Goal: Information Seeking & Learning: Learn about a topic

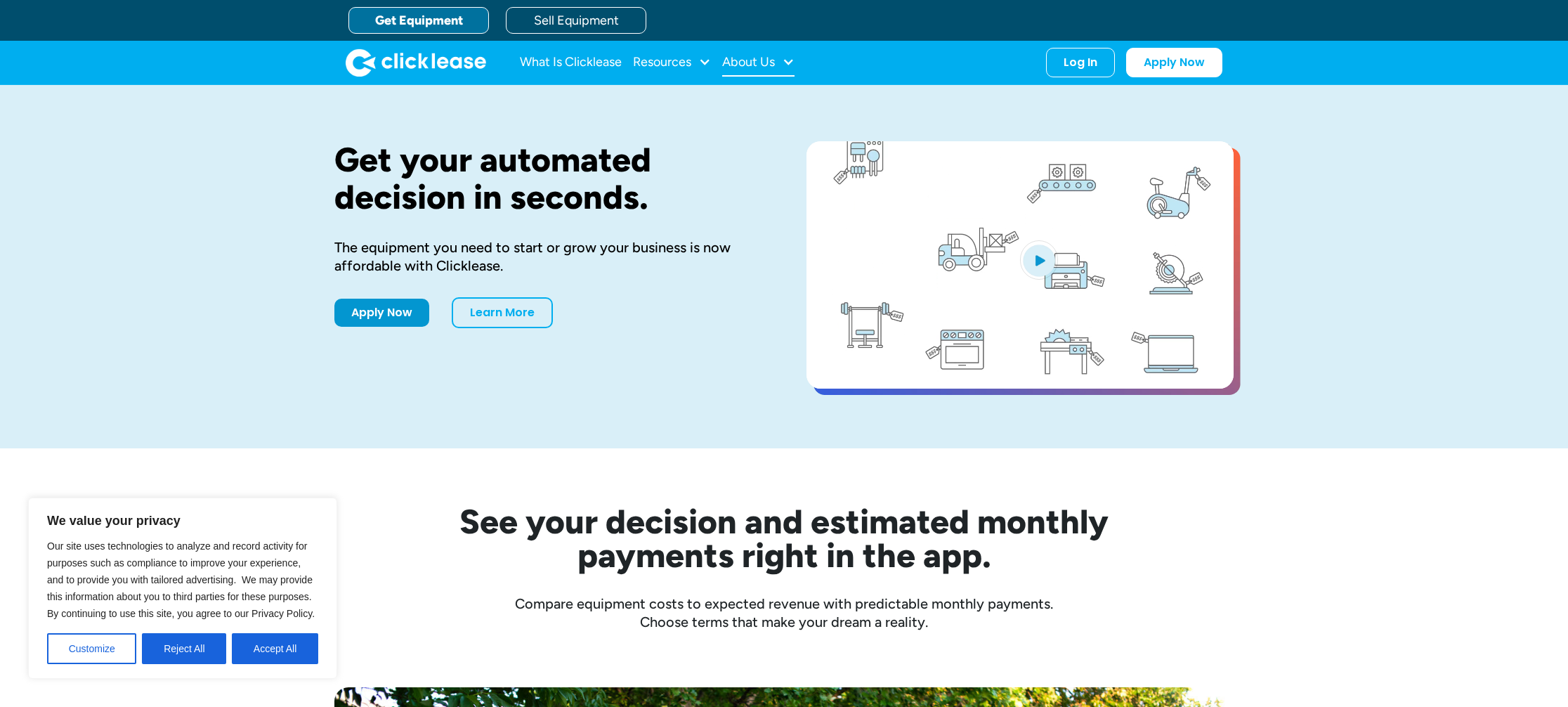
click at [772, 62] on div "About Us" at bounding box center [748, 62] width 52 height 0
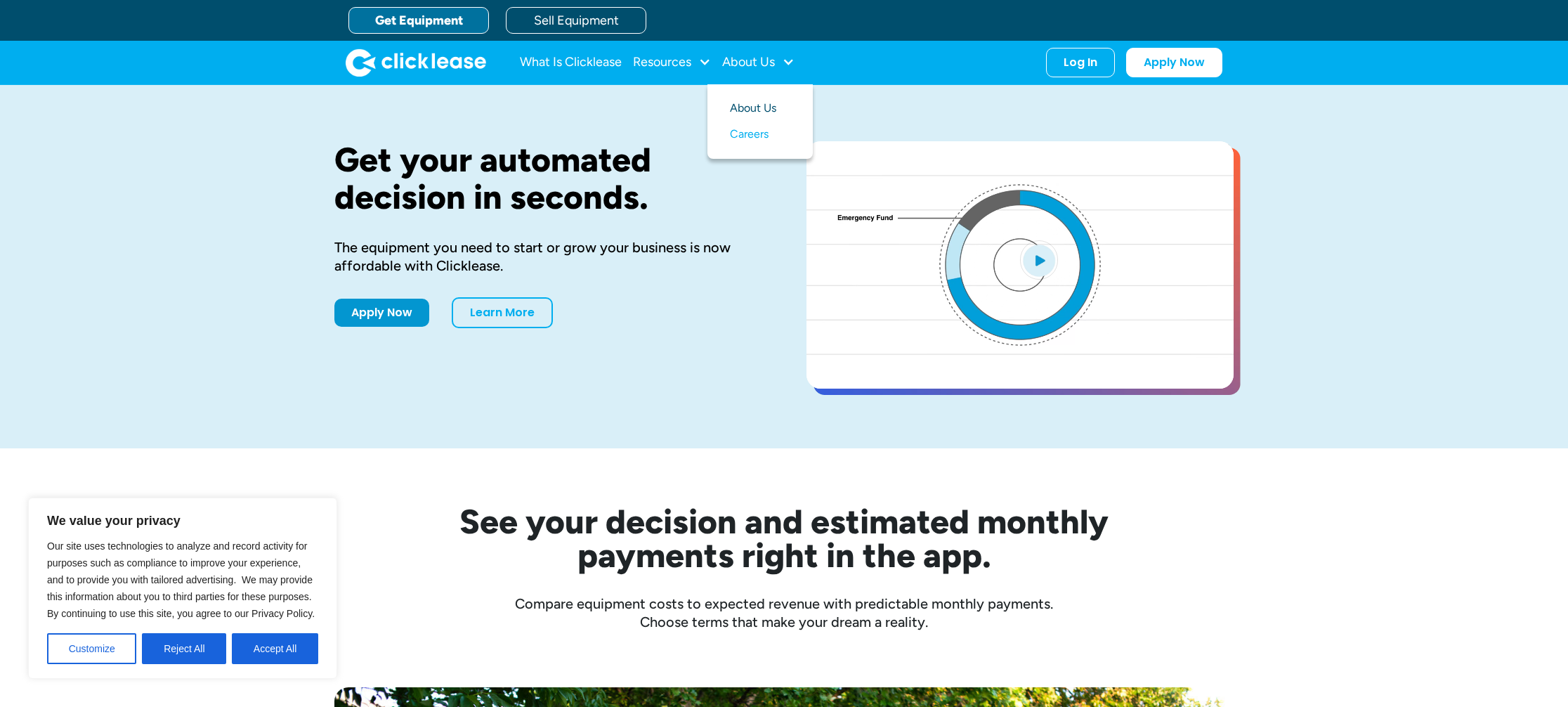
click at [754, 109] on link "About Us" at bounding box center [760, 109] width 60 height 26
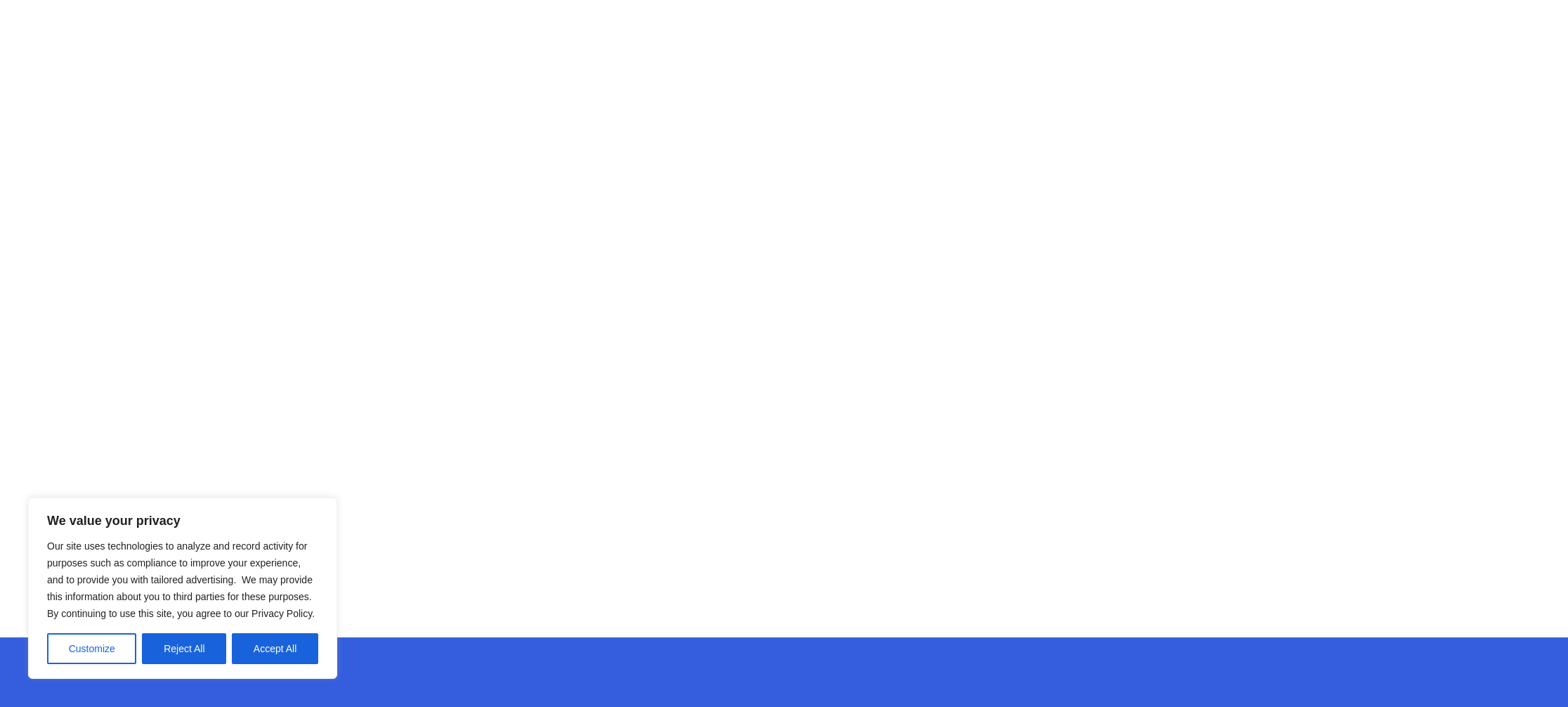
scroll to position [780, 0]
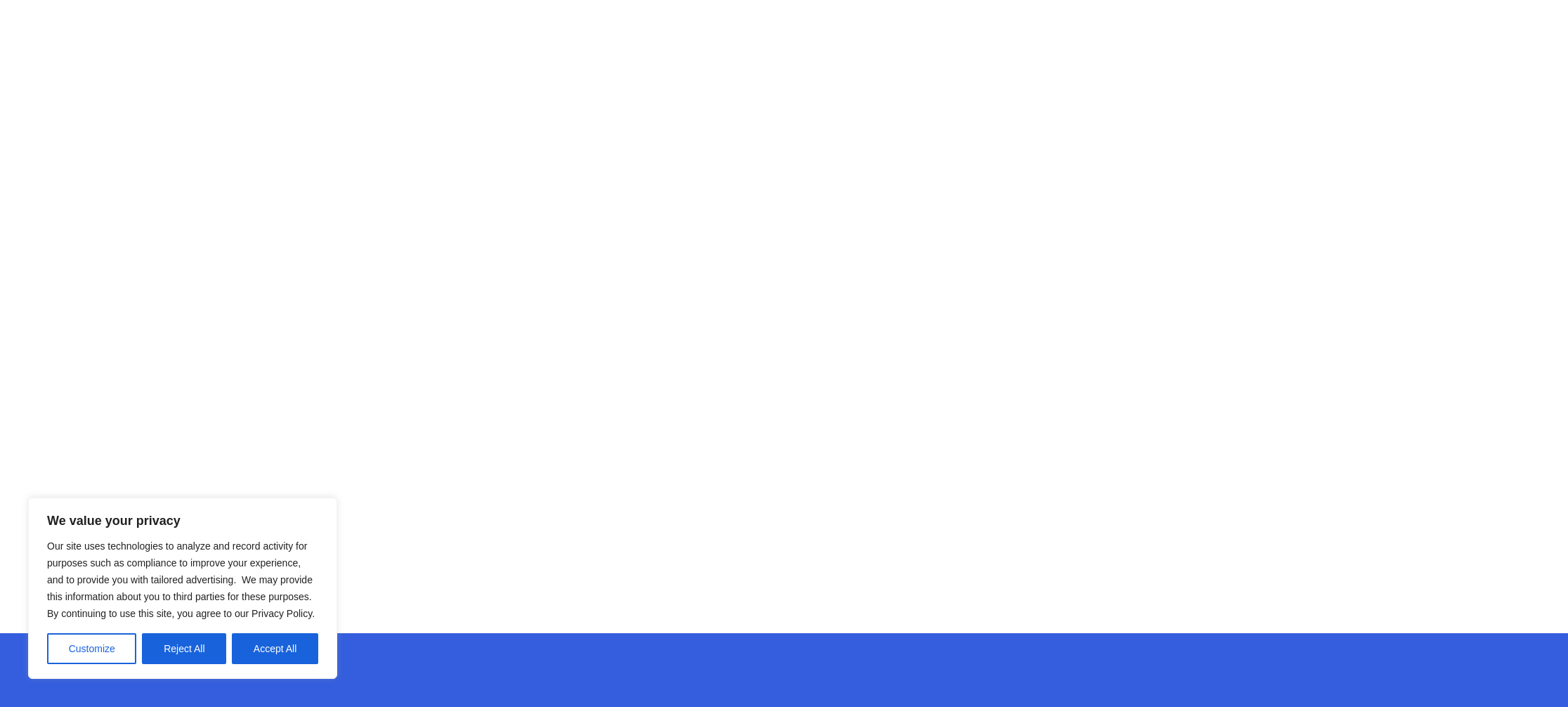
click at [283, 642] on button "Accept All" at bounding box center [275, 648] width 86 height 31
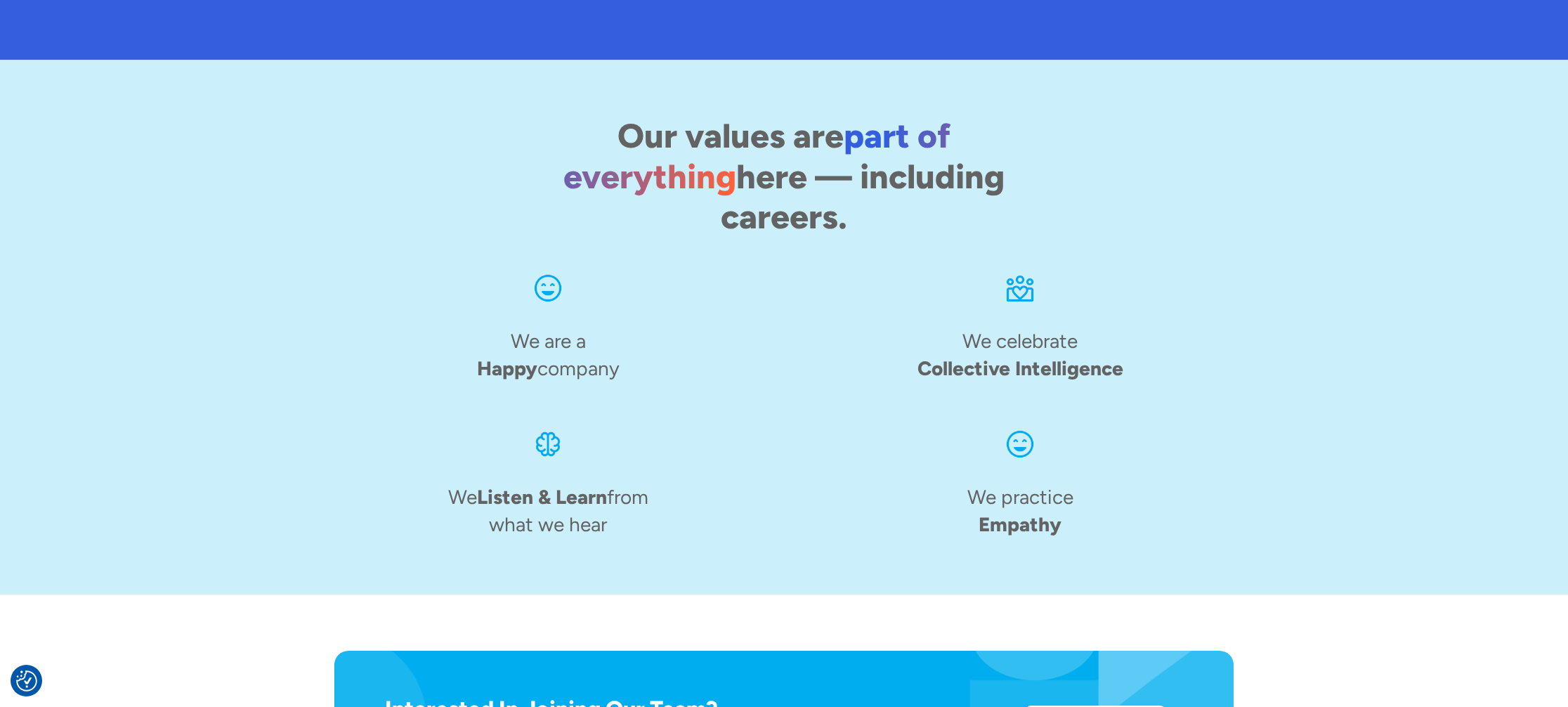
scroll to position [2120, 0]
